Goal: Task Accomplishment & Management: Manage account settings

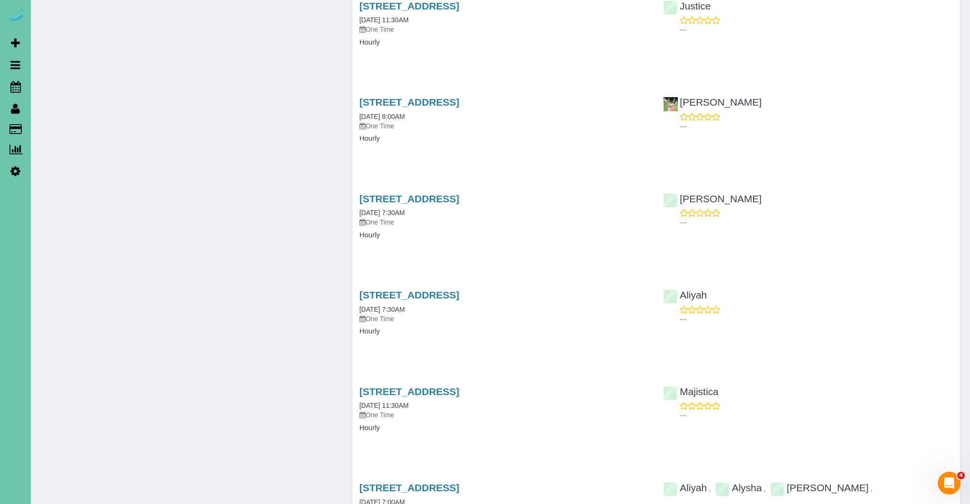
scroll to position [4362, 0]
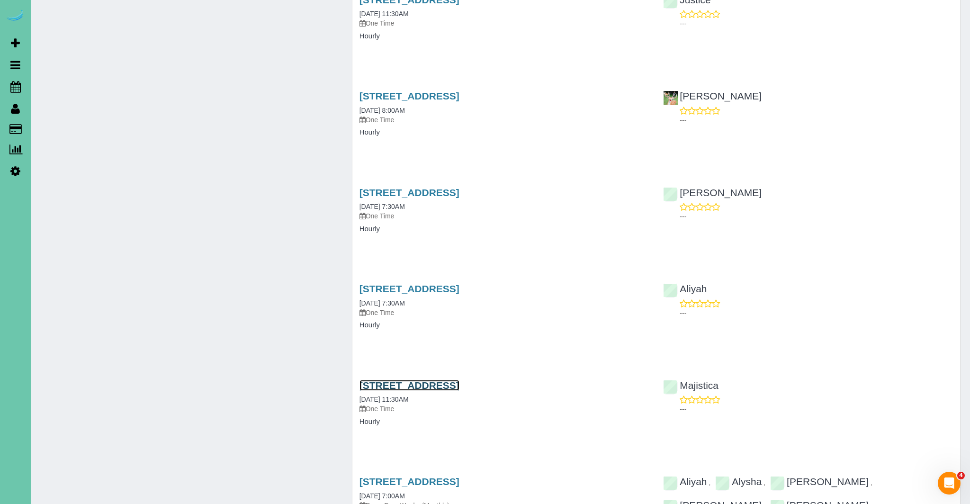
click at [450, 380] on link "5064 S 107th Street, Omaha, NE 68127" at bounding box center [409, 385] width 100 height 11
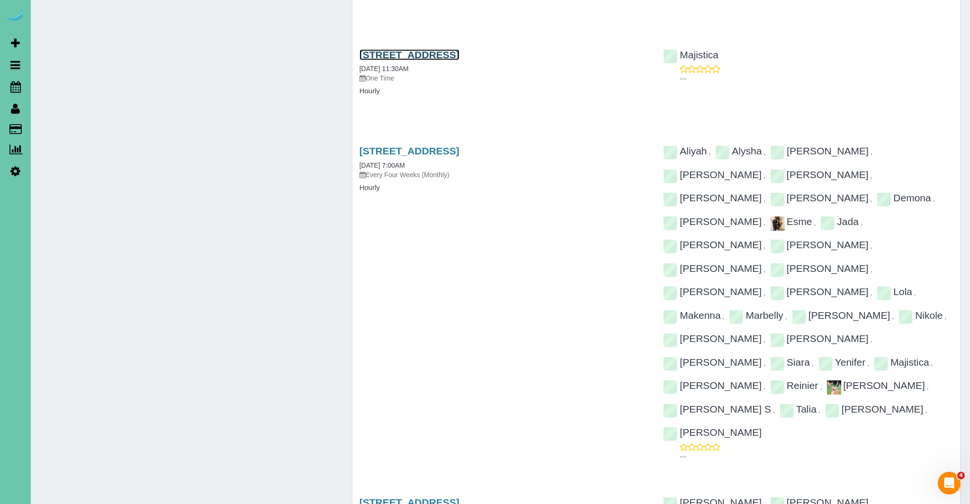
scroll to position [4694, 0]
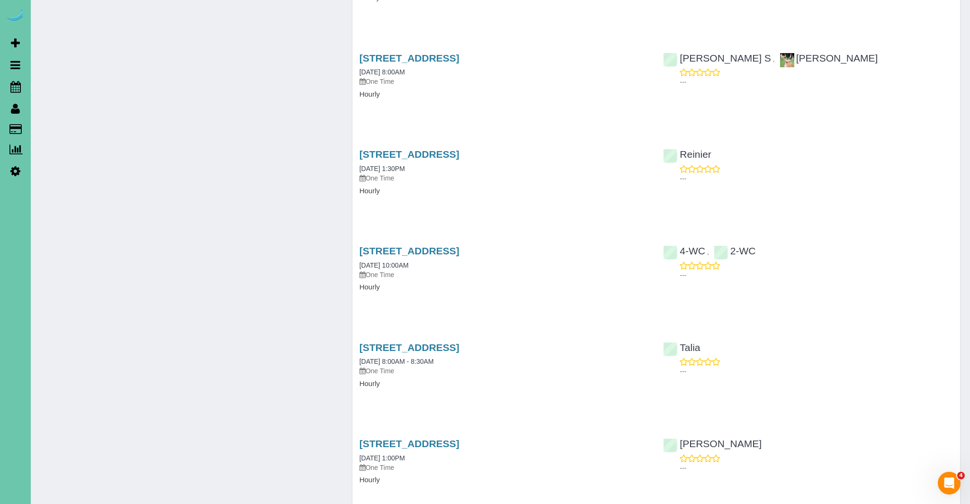
scroll to position [5515, 0]
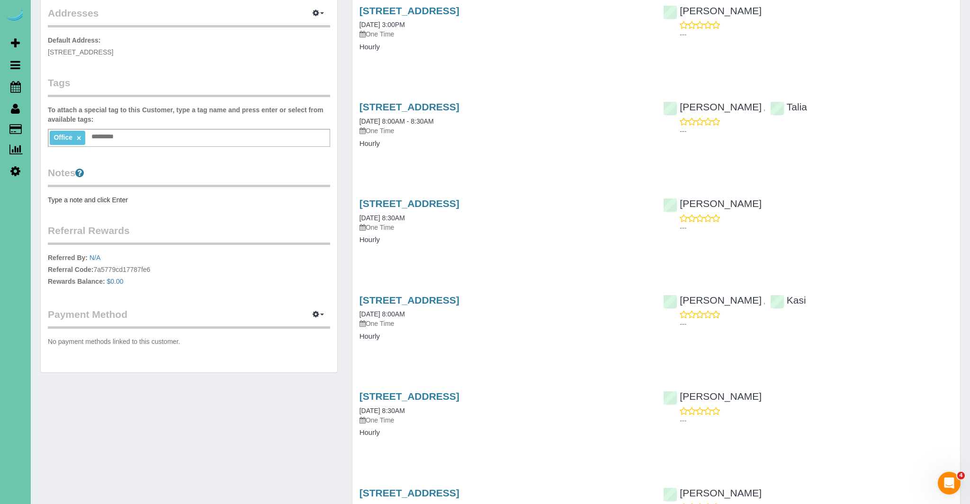
scroll to position [0, 0]
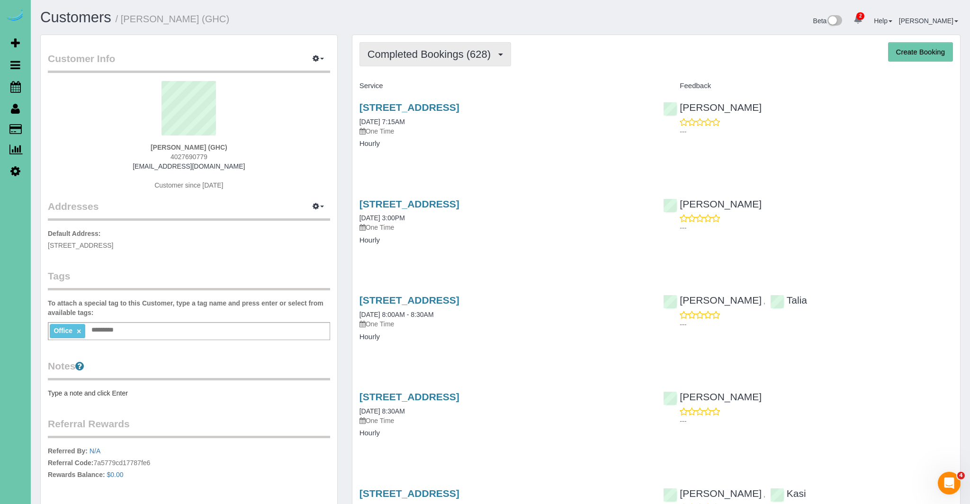
click at [455, 59] on span "Completed Bookings (628)" at bounding box center [431, 54] width 128 height 12
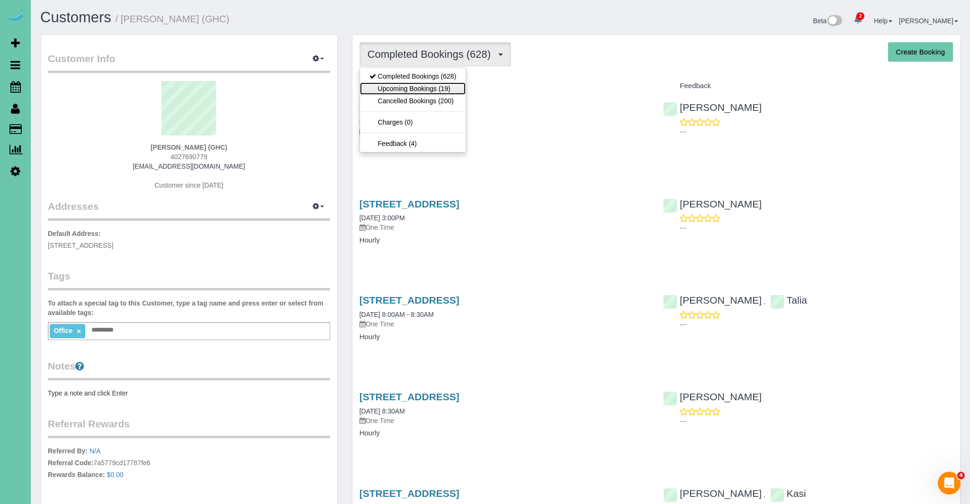
click at [437, 88] on link "Upcoming Bookings (19)" at bounding box center [413, 88] width 106 height 12
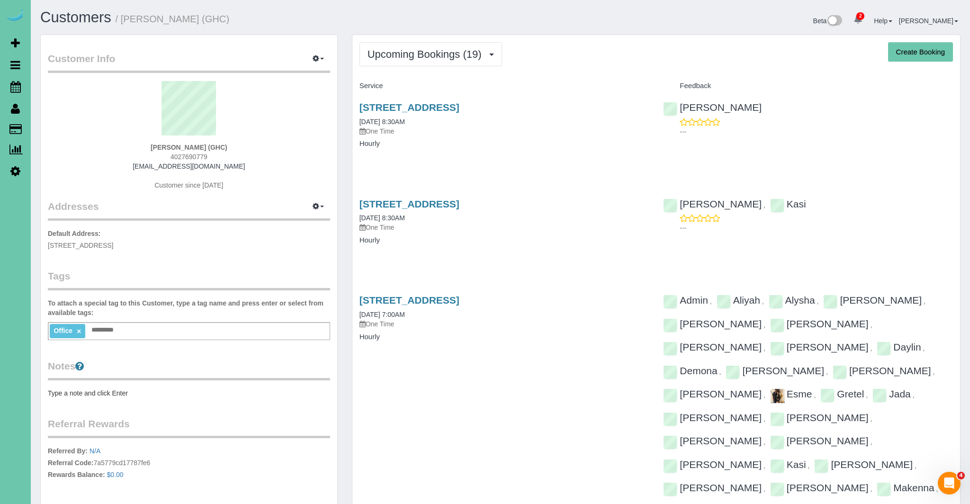
click at [456, 113] on div "5064 S 107th Street, Omaha, NE 68127 08/15/2025 8:30AM One Time" at bounding box center [504, 119] width 290 height 34
click at [459, 108] on link "[STREET_ADDRESS]" at bounding box center [409, 107] width 100 height 11
click at [16, 84] on icon at bounding box center [15, 86] width 10 height 11
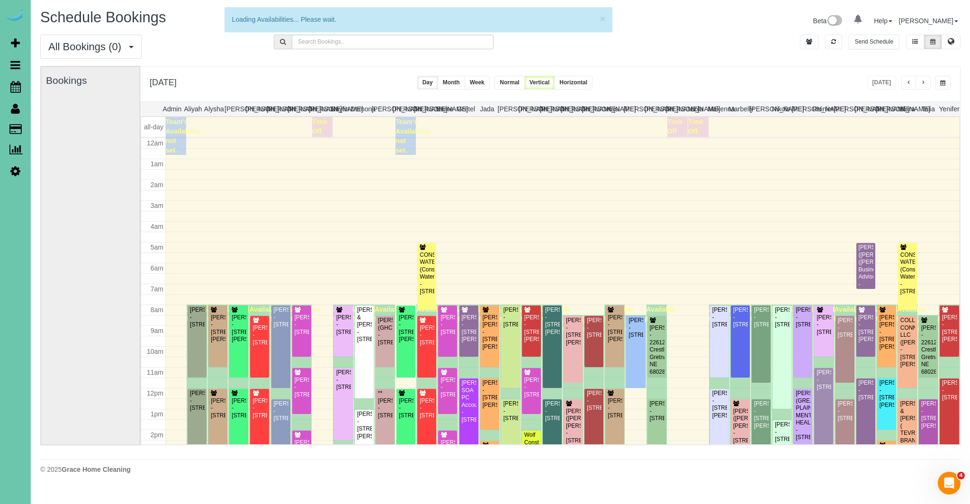
scroll to position [125, 0]
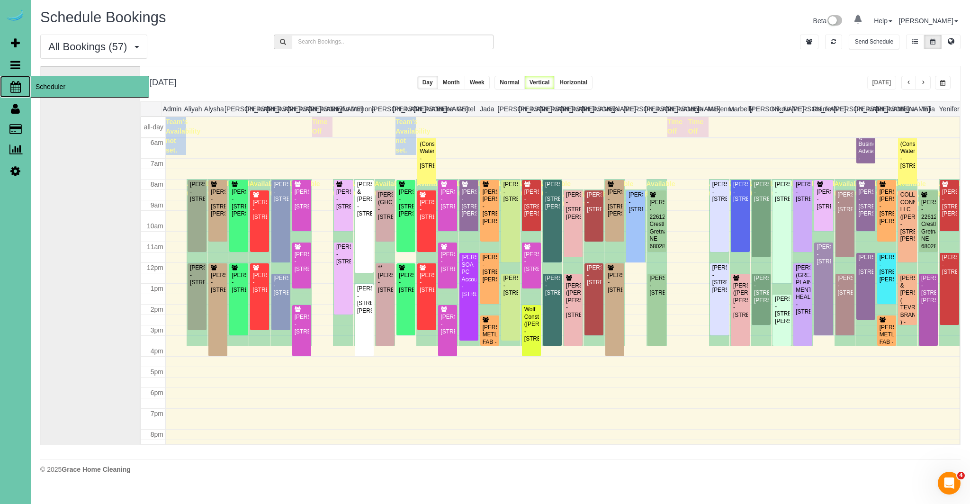
click at [14, 87] on icon at bounding box center [15, 86] width 10 height 11
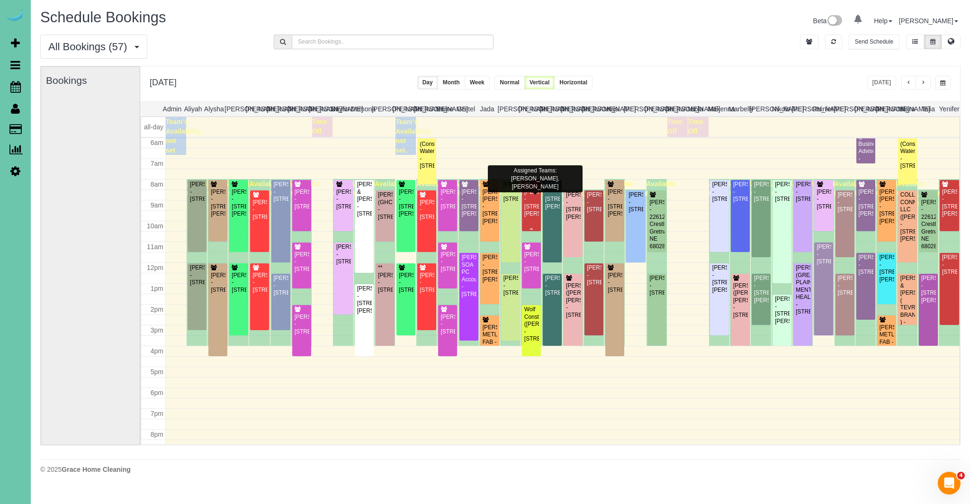
click at [530, 201] on div "[PERSON_NAME] - [STREET_ADDRESS][PERSON_NAME]" at bounding box center [531, 202] width 15 height 29
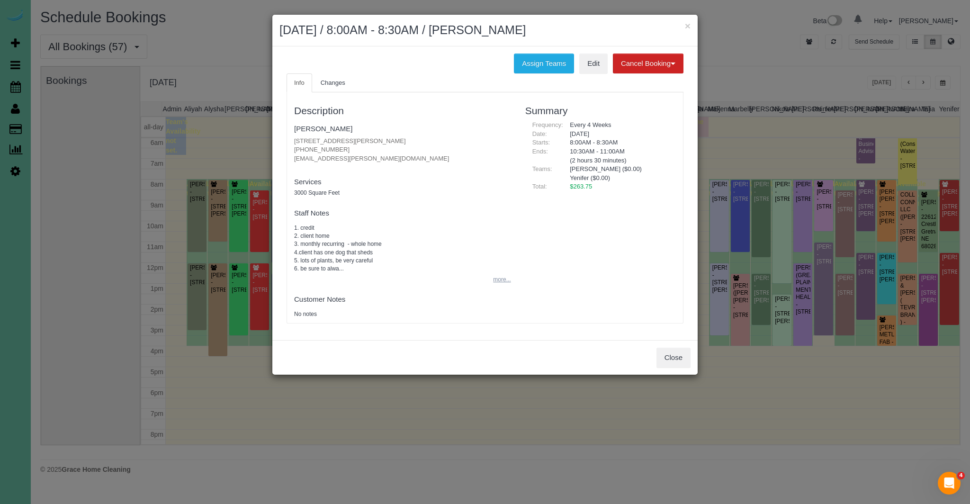
click at [499, 278] on button "more..." at bounding box center [498, 280] width 23 height 14
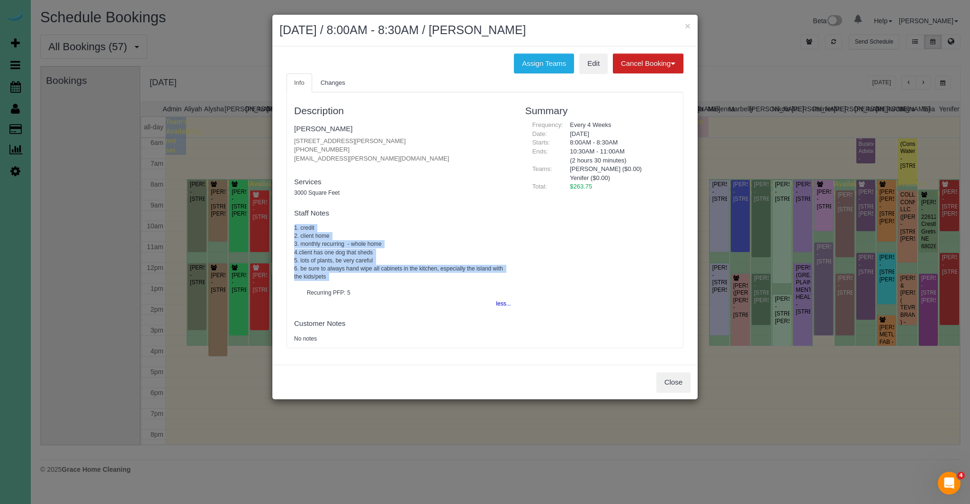
drag, startPoint x: 298, startPoint y: 227, endPoint x: 510, endPoint y: 287, distance: 220.2
click at [510, 287] on div "Description Breann Barnhill 16955 Doreen St, Gretna, NE 68028 (312) 756-9641 br…" at bounding box center [402, 220] width 231 height 246
copy pre "1. credit 2. client home 3. monthly recurring - whole home 4.client has one dog…"
click at [591, 64] on link "Edit" at bounding box center [593, 64] width 28 height 20
click at [682, 377] on button "Close" at bounding box center [673, 382] width 34 height 20
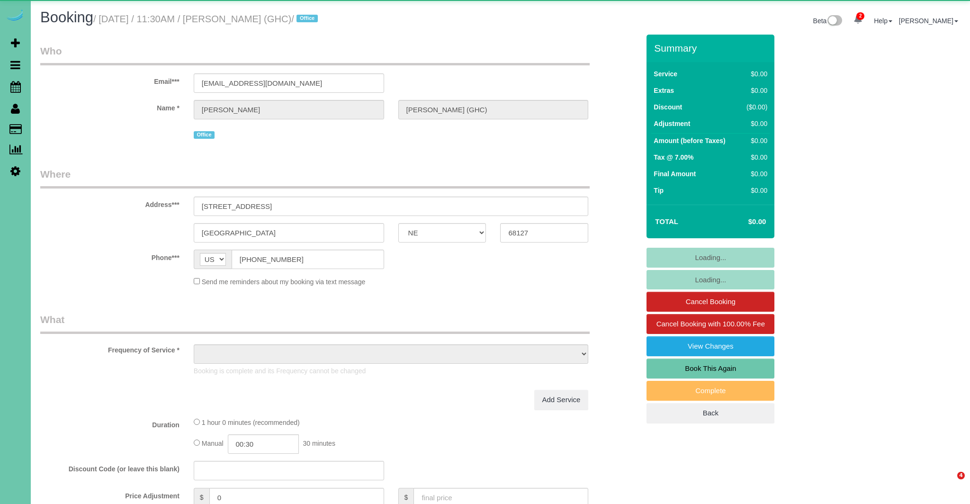
select select "NE"
select select "object:663"
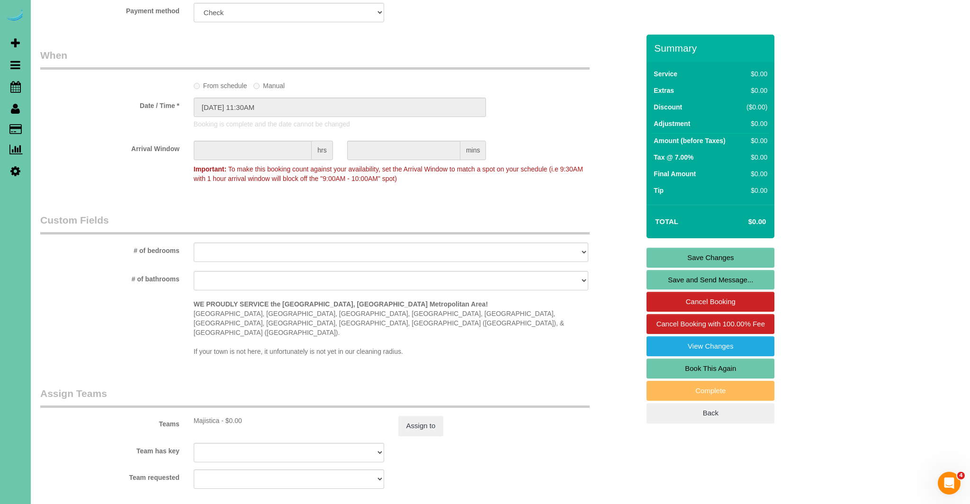
scroll to position [924, 0]
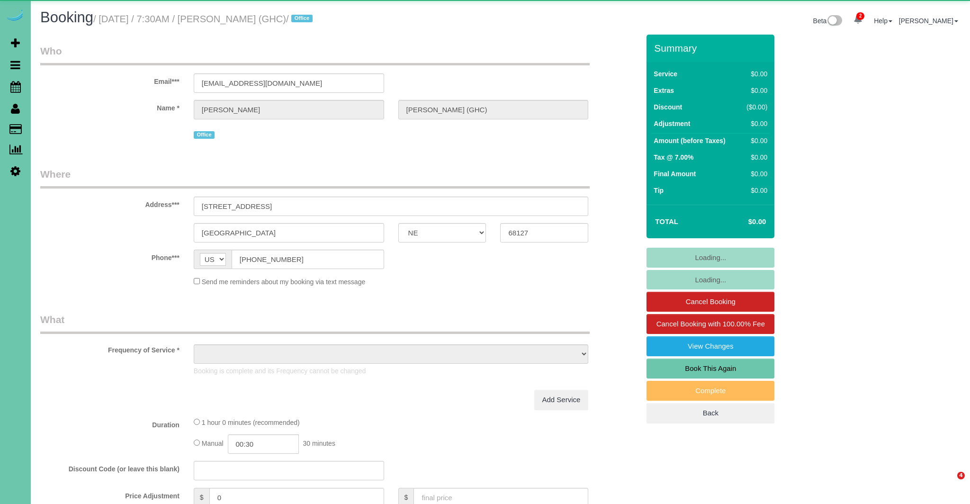
select select "NE"
select select "object:877"
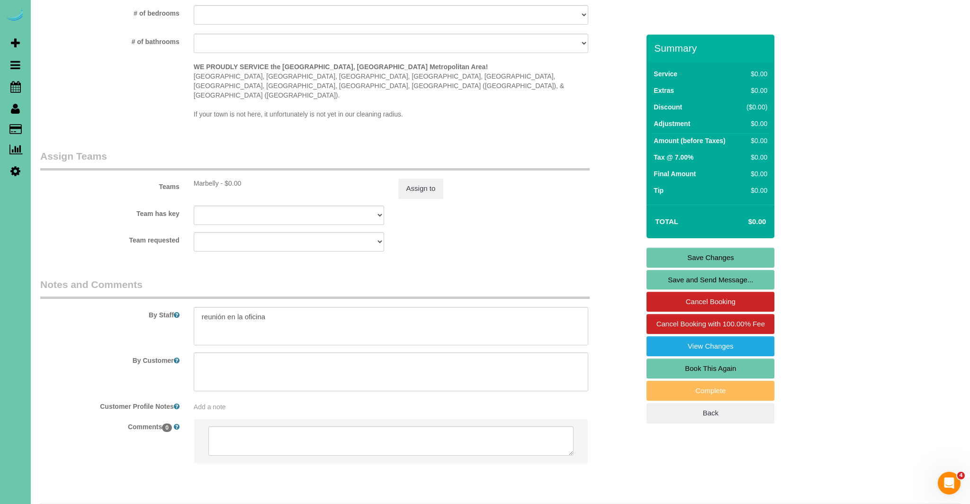
scroll to position [924, 0]
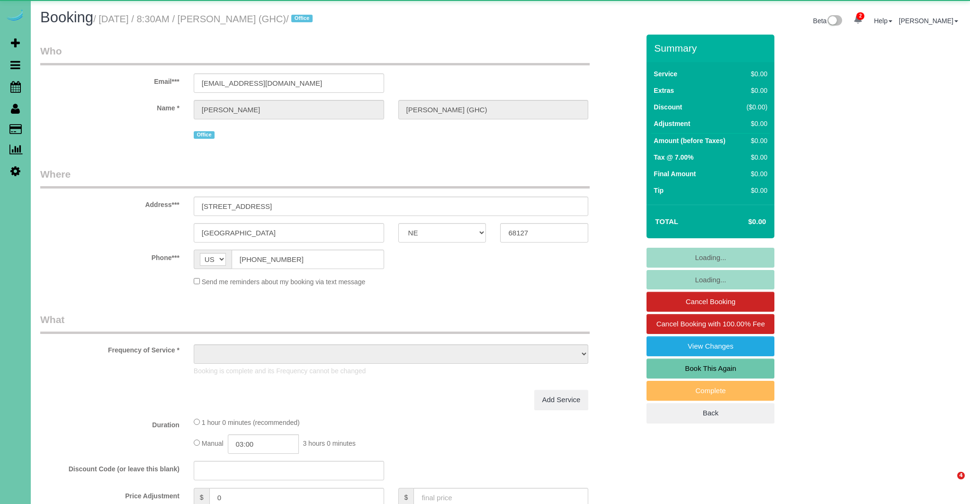
select select "NE"
select select "object:882"
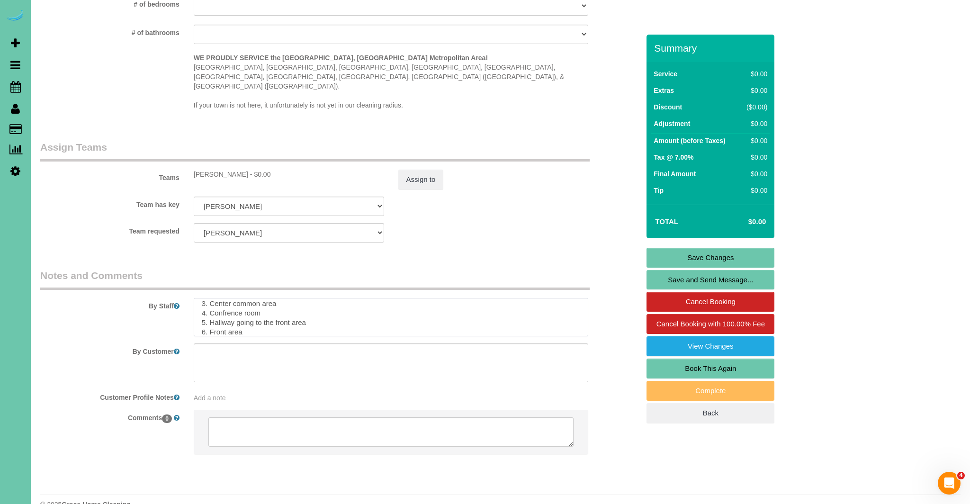
scroll to position [75, 0]
drag, startPoint x: 197, startPoint y: 287, endPoint x: 362, endPoint y: 311, distance: 167.0
click at [347, 314] on textarea at bounding box center [391, 317] width 395 height 39
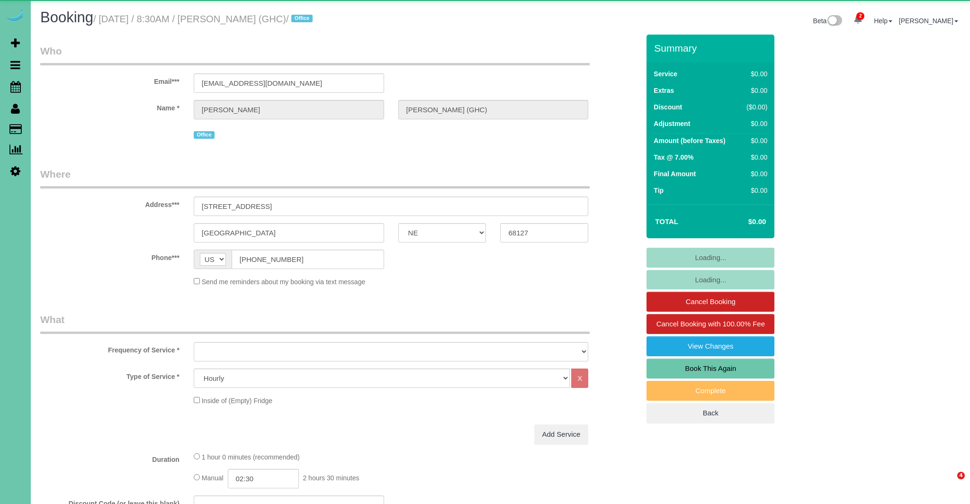
select select "NE"
select select "object:672"
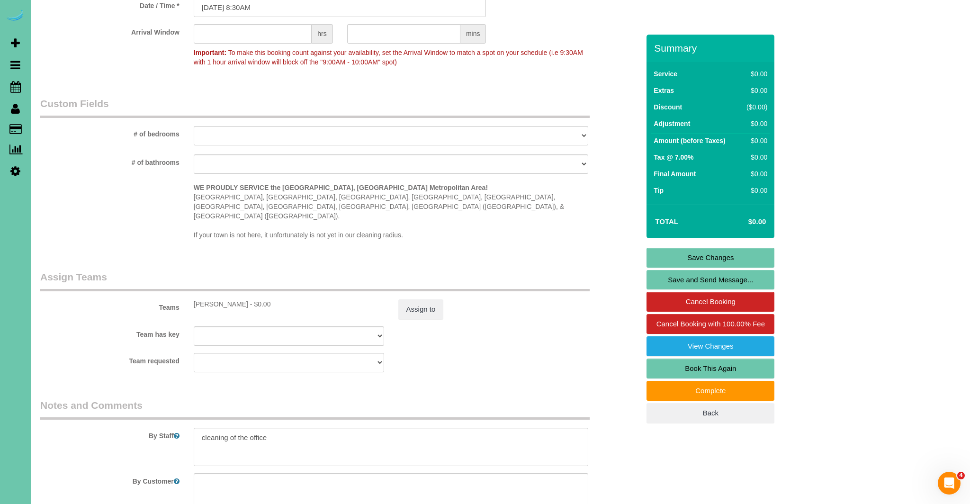
scroll to position [886, 0]
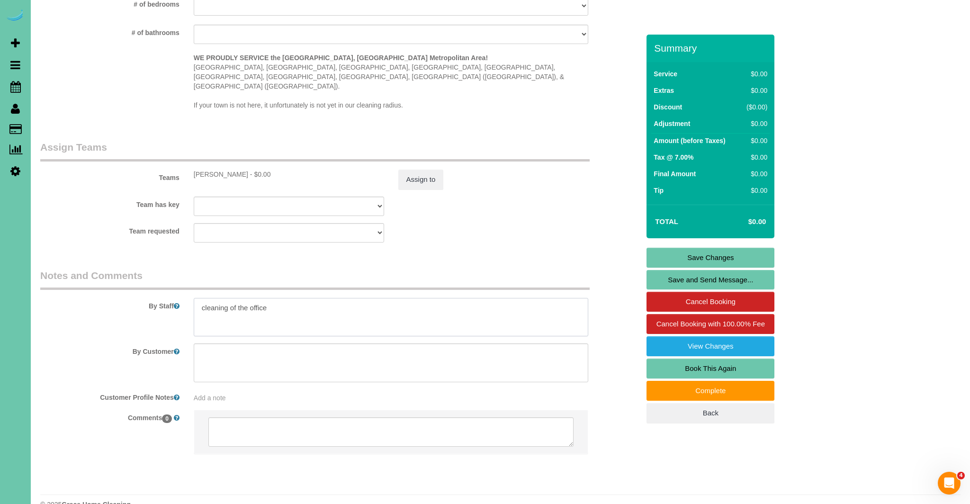
click at [309, 298] on textarea at bounding box center [391, 317] width 395 height 39
paste textarea "meeting & cleaning of the office 1. Cleaners fill up station 2. bathroom by cle…"
click at [312, 299] on textarea at bounding box center [391, 317] width 395 height 39
type textarea "cleaning of the office meeting & cleaning of the office *WISHLIST* 1. Cleaners …"
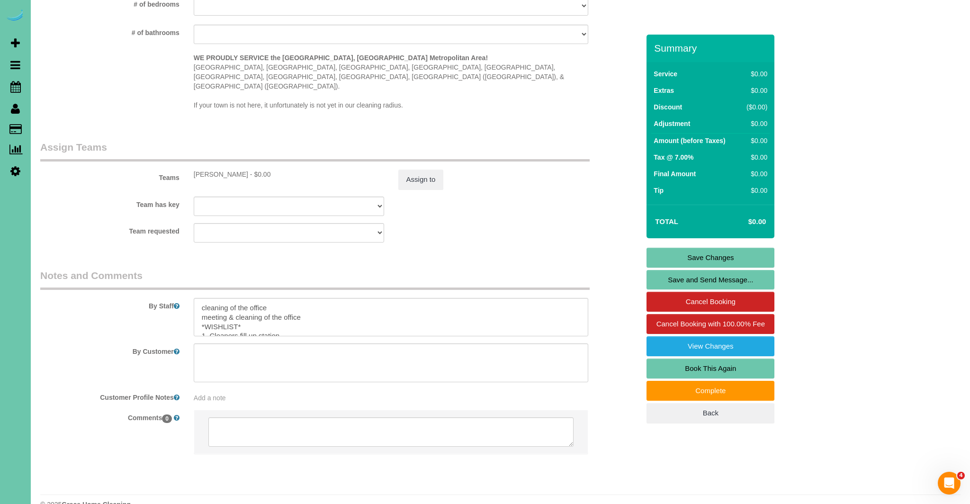
click at [685, 257] on link "Save Changes" at bounding box center [710, 258] width 128 height 20
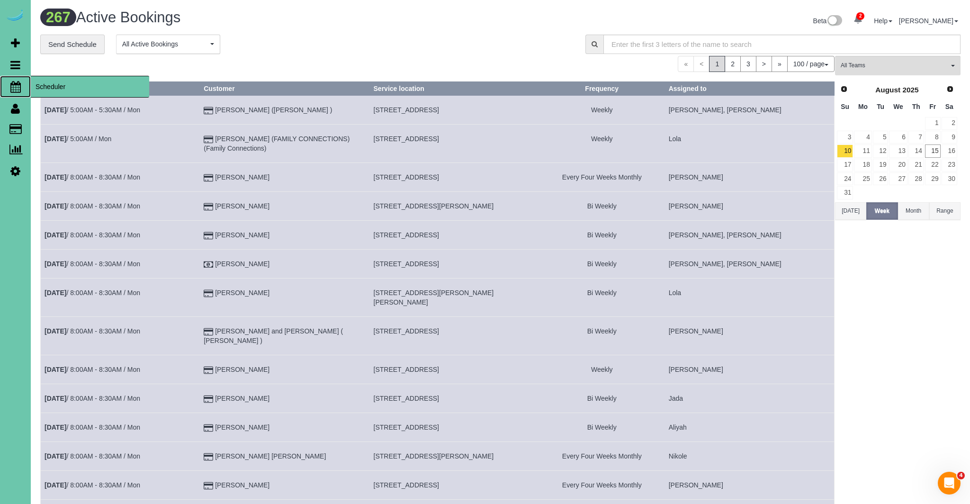
click at [10, 86] on icon at bounding box center [15, 86] width 10 height 11
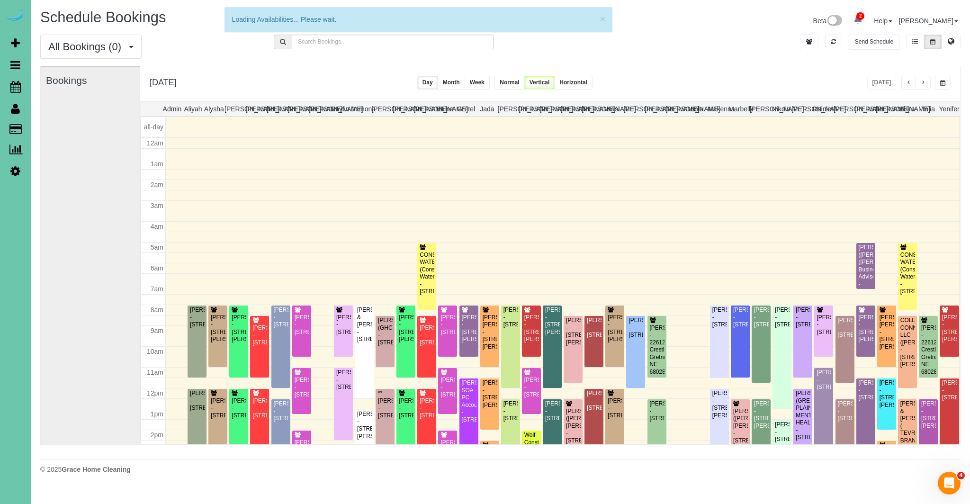
scroll to position [125, 0]
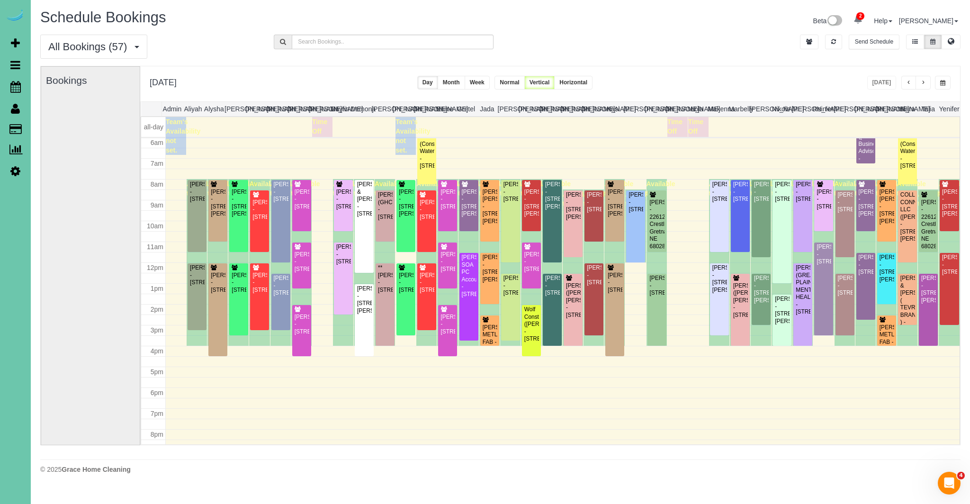
click at [856, 20] on icon at bounding box center [857, 19] width 9 height 9
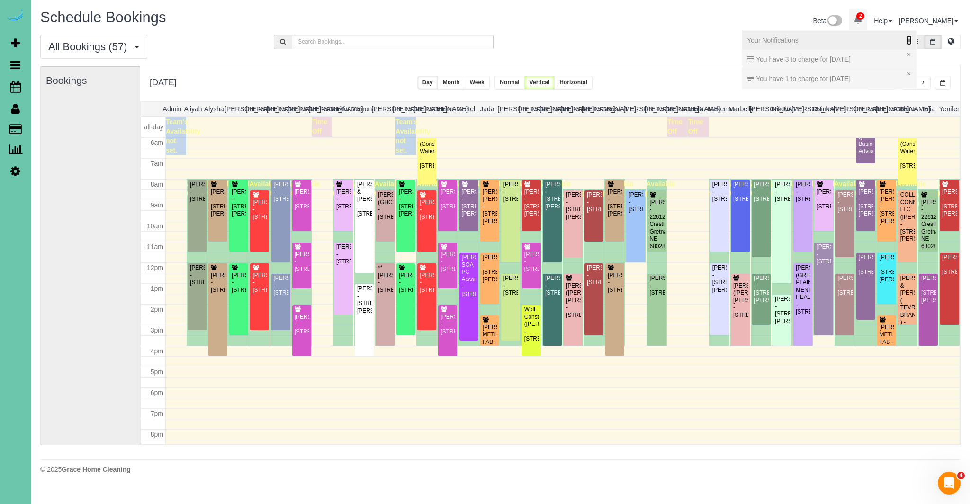
click at [906, 40] on icon at bounding box center [908, 40] width 5 height 7
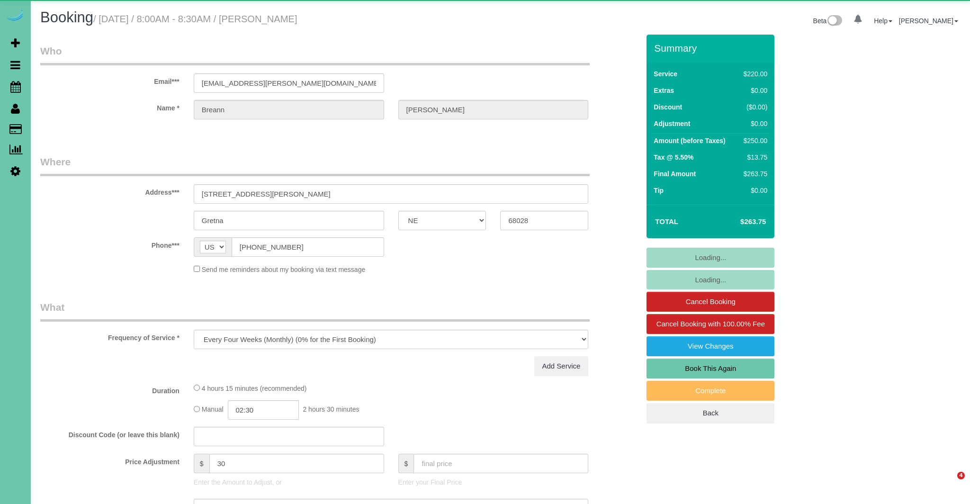
select select "NE"
select select "object:926"
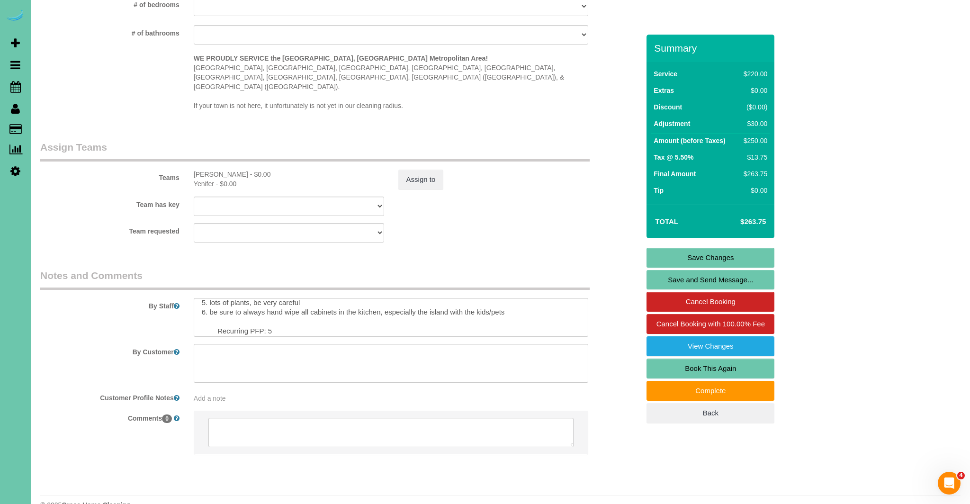
scroll to position [47, 0]
click at [529, 298] on textarea at bounding box center [391, 317] width 395 height 39
paste textarea "1. Crédito 2. Casa del cliente 3. Recurrente mensual - toda la casa 4. La clien…"
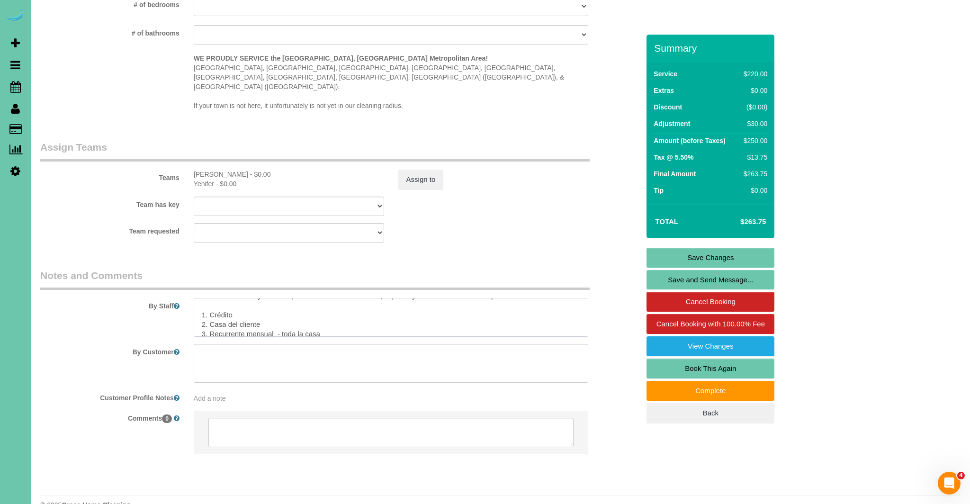
scroll to position [63, 0]
drag, startPoint x: 243, startPoint y: 302, endPoint x: 215, endPoint y: 302, distance: 27.9
click at [215, 302] on textarea at bounding box center [391, 317] width 395 height 39
drag, startPoint x: 315, startPoint y: 299, endPoint x: 304, endPoint y: 299, distance: 10.9
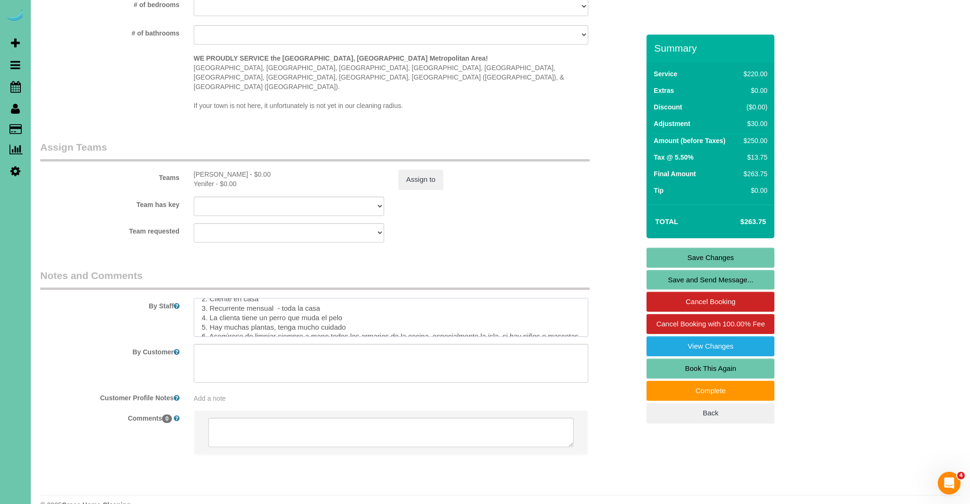
click at [304, 299] on textarea at bounding box center [391, 317] width 395 height 39
type textarea "1. credit 2. client home 3. monthly recurring - whole home 4.client has one dog…"
click at [730, 254] on link "Save Changes" at bounding box center [710, 258] width 128 height 20
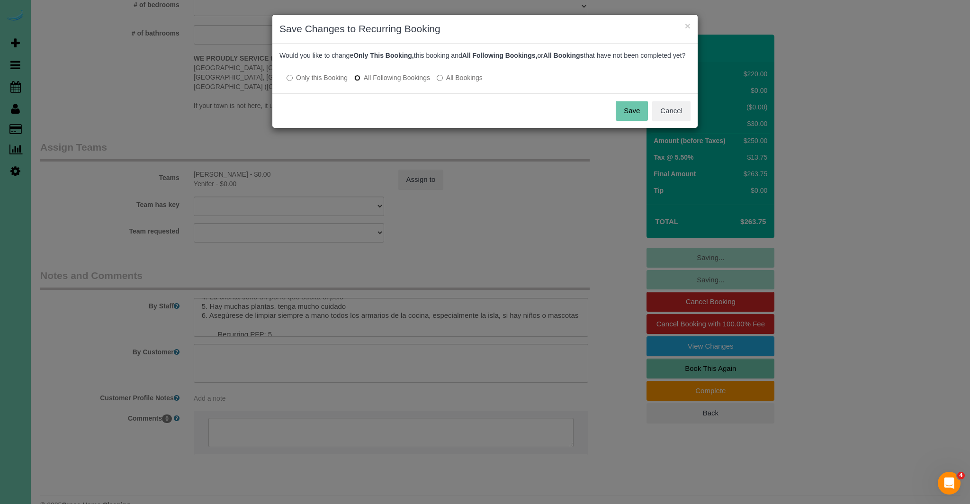
click at [361, 82] on label "All Following Bookings" at bounding box center [392, 77] width 76 height 9
click at [628, 116] on button "Save" at bounding box center [632, 111] width 32 height 20
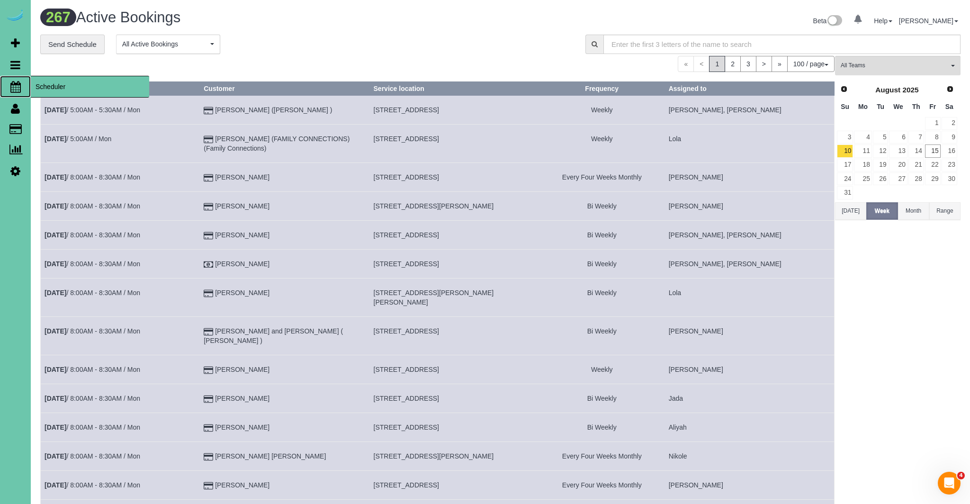
click at [13, 85] on icon at bounding box center [15, 86] width 10 height 11
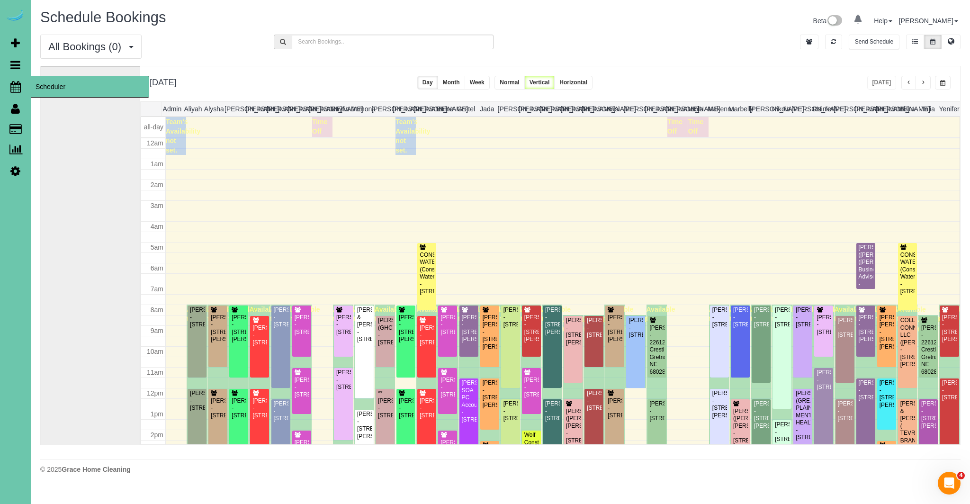
scroll to position [125, 0]
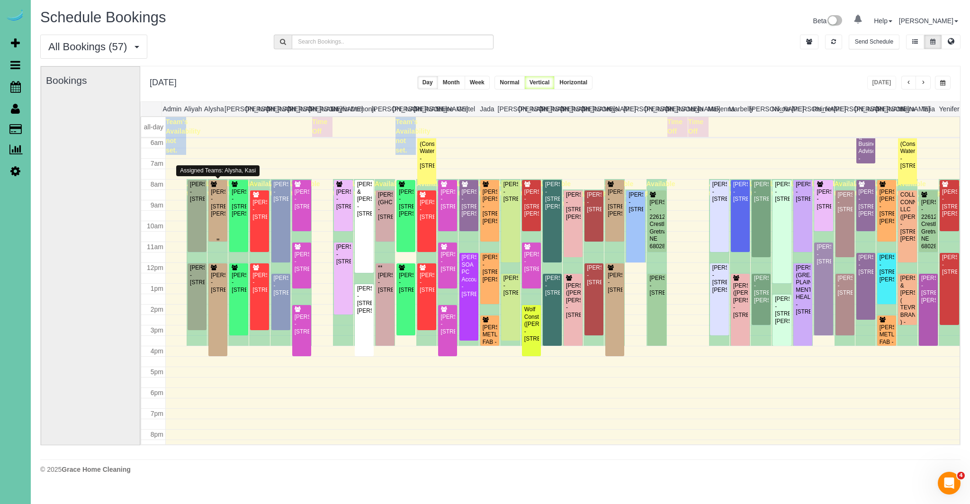
click at [223, 210] on div "[PERSON_NAME] - [STREET_ADDRESS][PERSON_NAME]" at bounding box center [217, 202] width 15 height 29
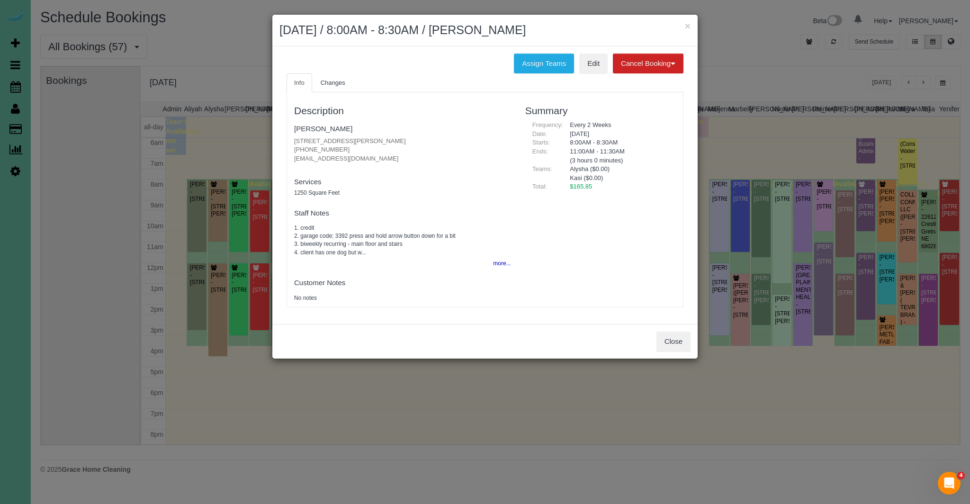
drag, startPoint x: 292, startPoint y: 140, endPoint x: 403, endPoint y: 145, distance: 110.9
click at [403, 145] on div "Description [PERSON_NAME] [STREET_ADDRESS][PERSON_NAME] [PHONE_NUMBER] [EMAIL_A…" at bounding box center [402, 199] width 231 height 205
copy p "[STREET_ADDRESS][PERSON_NAME] [PHONE_NUMBER]"
click at [679, 347] on button "Close" at bounding box center [673, 341] width 34 height 20
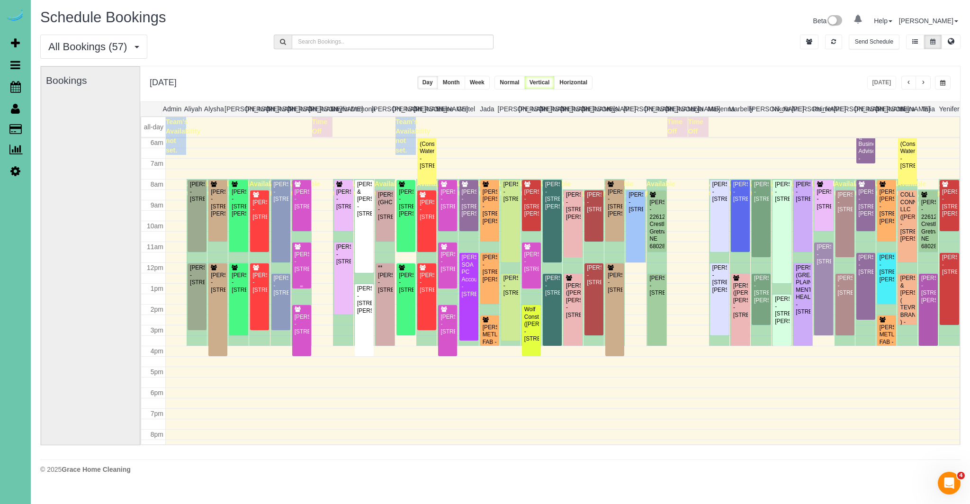
click at [301, 268] on div "[PERSON_NAME] - [STREET_ADDRESS]" at bounding box center [301, 262] width 15 height 22
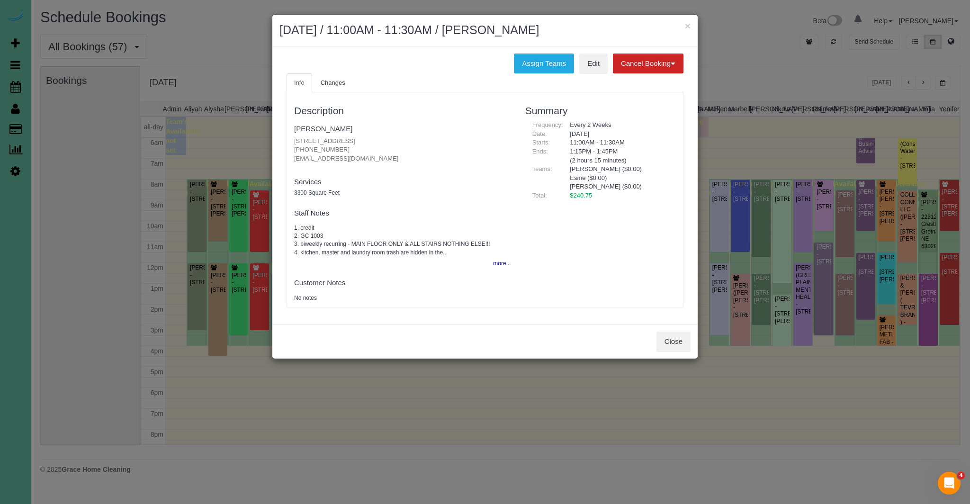
drag, startPoint x: 340, startPoint y: 152, endPoint x: 299, endPoint y: 151, distance: 41.2
click at [299, 151] on p "[STREET_ADDRESS] [PHONE_NUMBER] [EMAIL_ADDRESS][DOMAIN_NAME]" at bounding box center [402, 150] width 217 height 27
drag, startPoint x: 349, startPoint y: 157, endPoint x: 349, endPoint y: 151, distance: 5.7
click at [349, 157] on p "[STREET_ADDRESS] [PHONE_NUMBER] [EMAIL_ADDRESS][DOMAIN_NAME]" at bounding box center [402, 150] width 217 height 27
drag, startPoint x: 343, startPoint y: 147, endPoint x: 270, endPoint y: 145, distance: 73.0
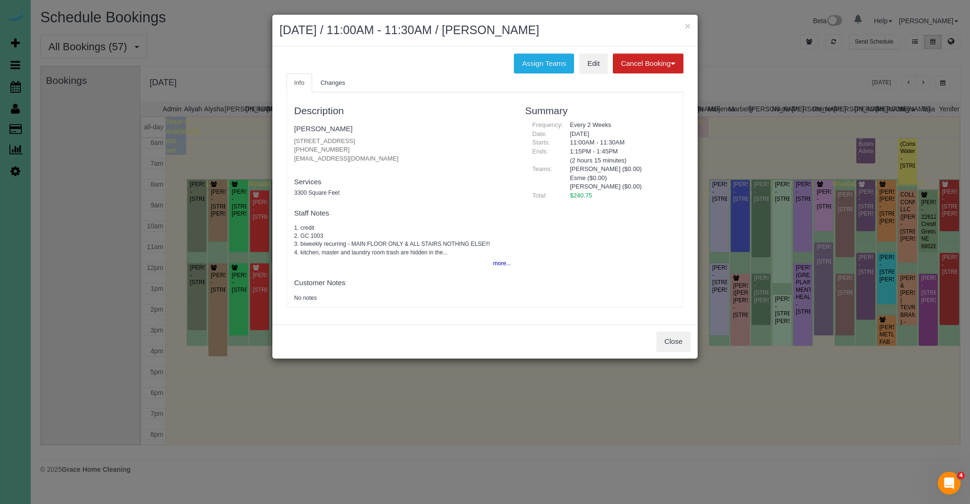
click at [271, 145] on div "× [DATE] / 11:00AM - 11:30AM / [PERSON_NAME] Assign Teams Edit Cancel Booking W…" at bounding box center [485, 252] width 970 height 504
copy p "[PHONE_NUMBER]"
click at [685, 345] on button "Close" at bounding box center [673, 341] width 34 height 20
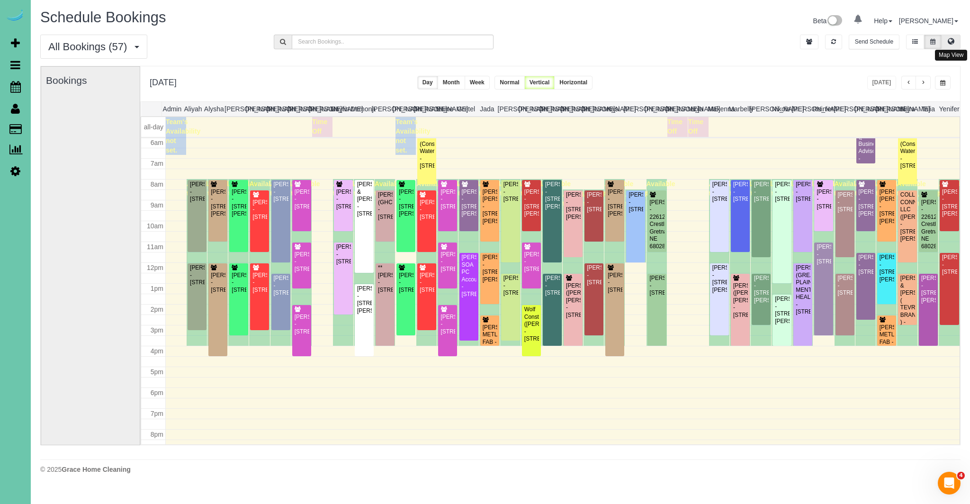
click at [955, 44] on button at bounding box center [950, 42] width 19 height 15
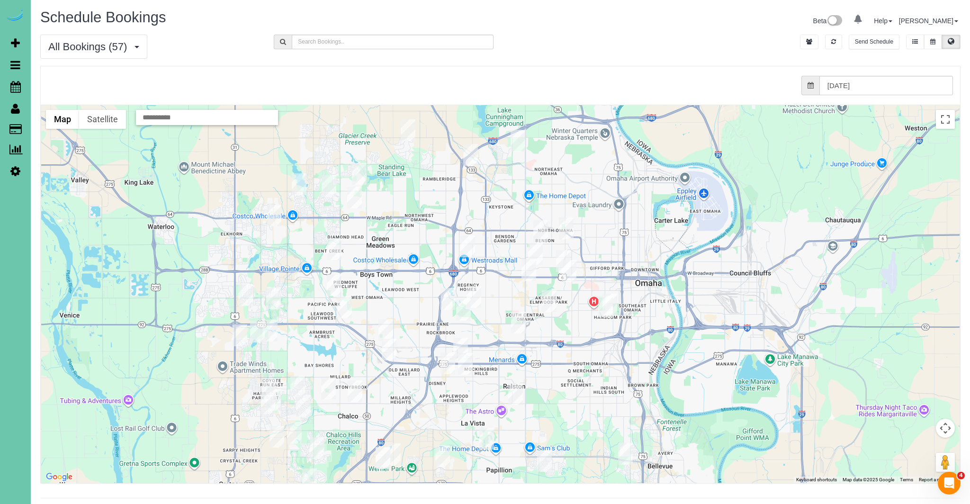
drag, startPoint x: 705, startPoint y: 309, endPoint x: 707, endPoint y: 255, distance: 54.0
click at [702, 271] on div at bounding box center [500, 294] width 918 height 378
click at [940, 41] on button at bounding box center [933, 42] width 18 height 15
